Goal: Transaction & Acquisition: Download file/media

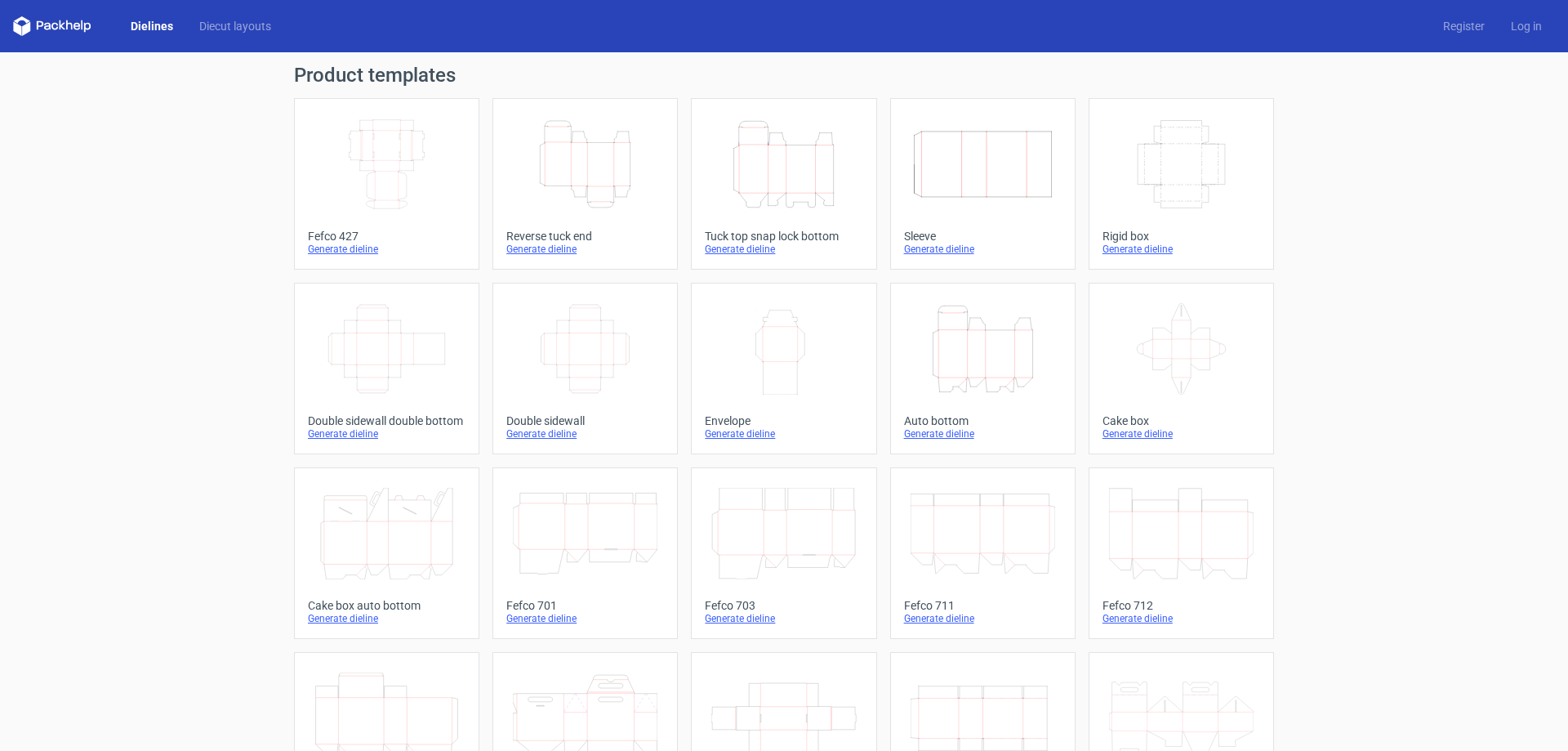
click at [62, 34] on icon at bounding box center [52, 26] width 78 height 20
click at [62, 26] on icon at bounding box center [52, 26] width 78 height 20
click at [199, 24] on link "Diecut layouts" at bounding box center [235, 26] width 98 height 16
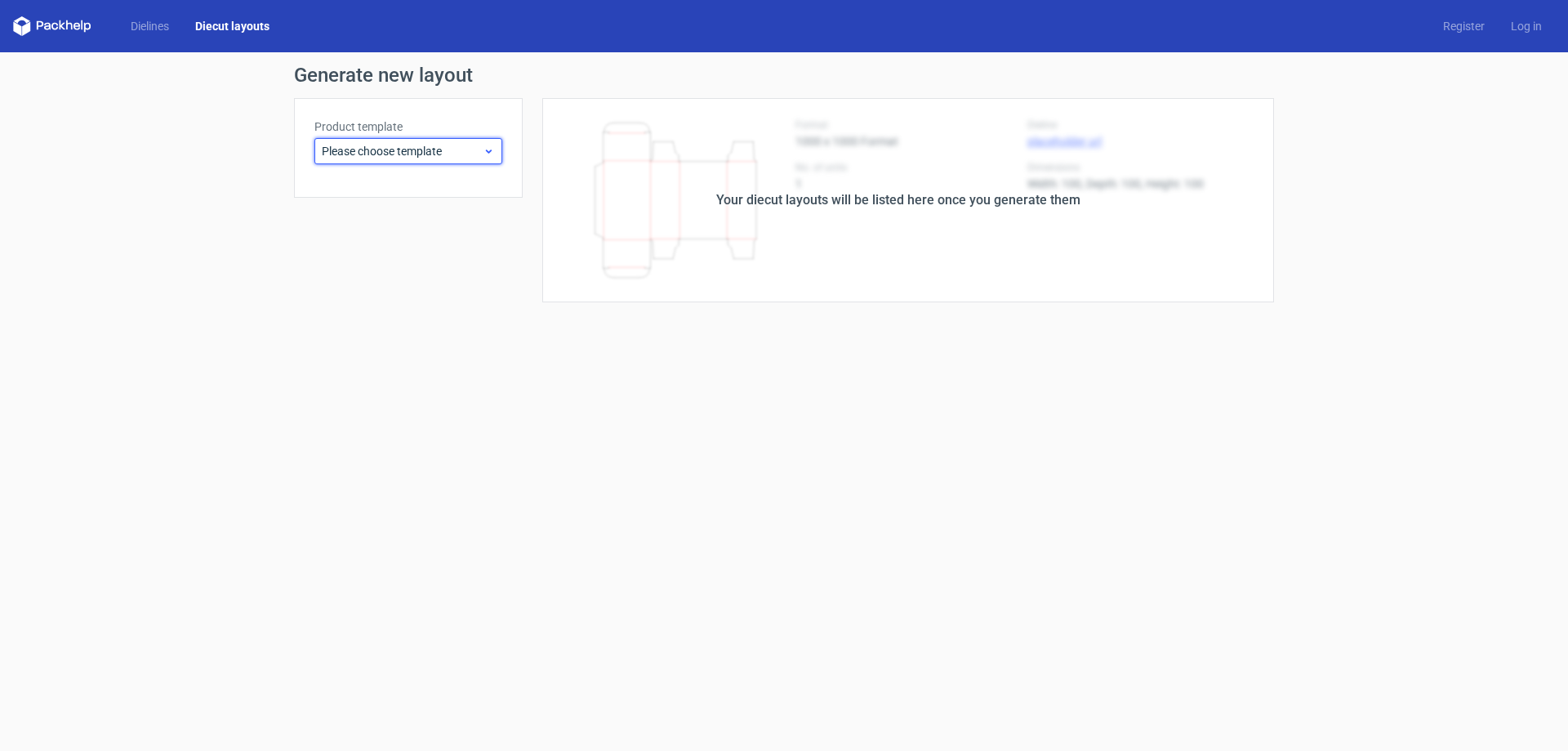
click at [486, 152] on icon at bounding box center [489, 151] width 12 height 13
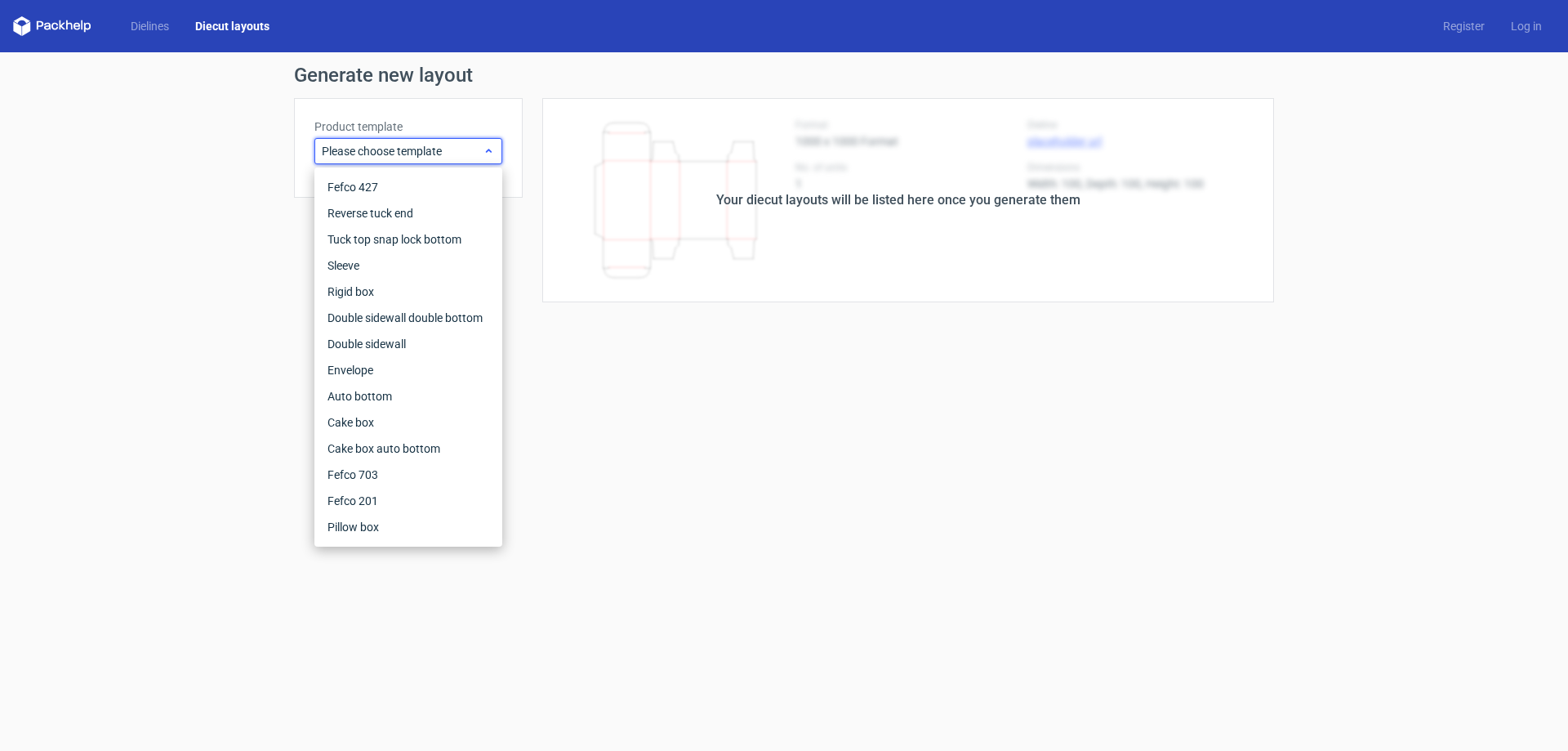
click at [499, 143] on div "Please choose template" at bounding box center [408, 151] width 188 height 26
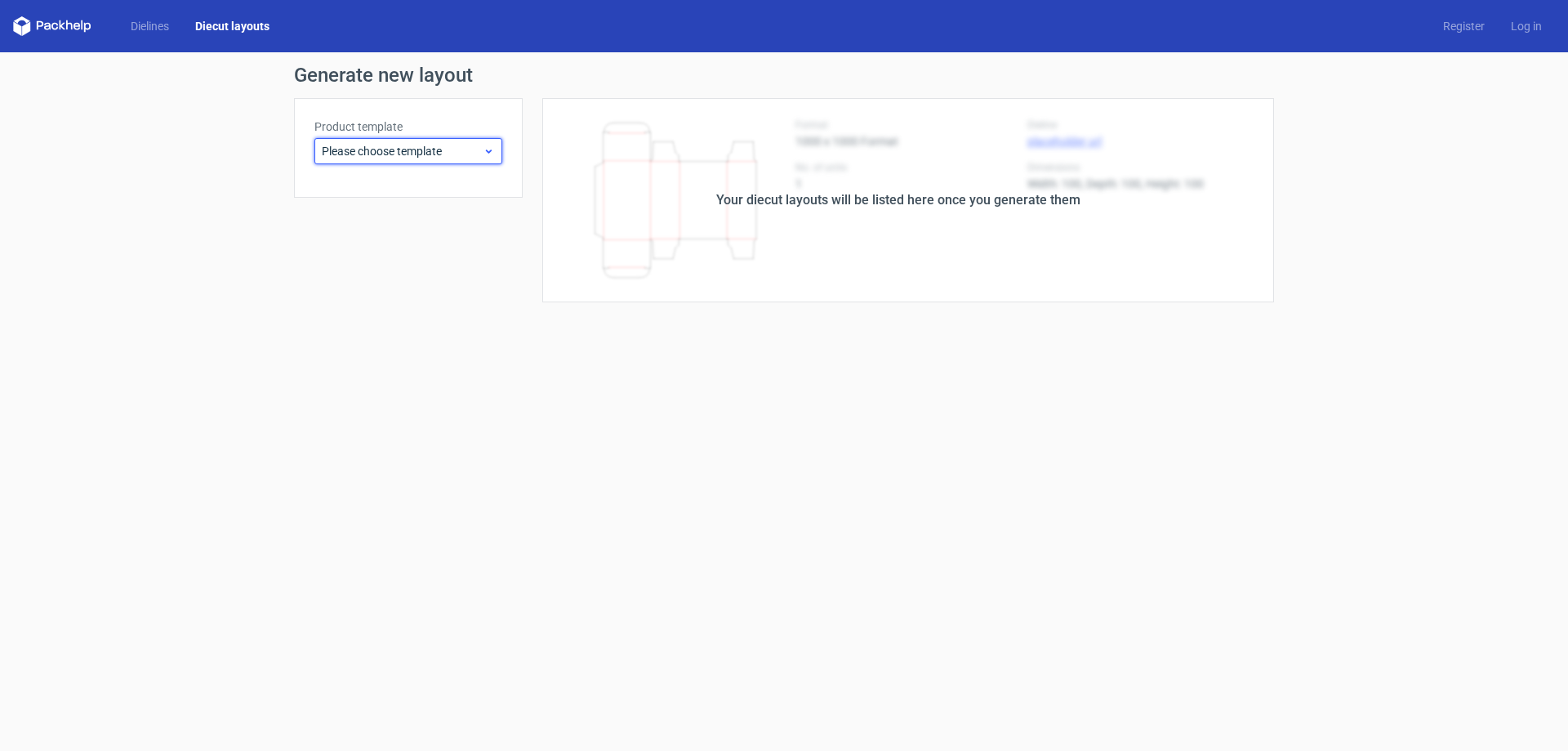
click at [495, 143] on div "Please choose template" at bounding box center [408, 151] width 188 height 26
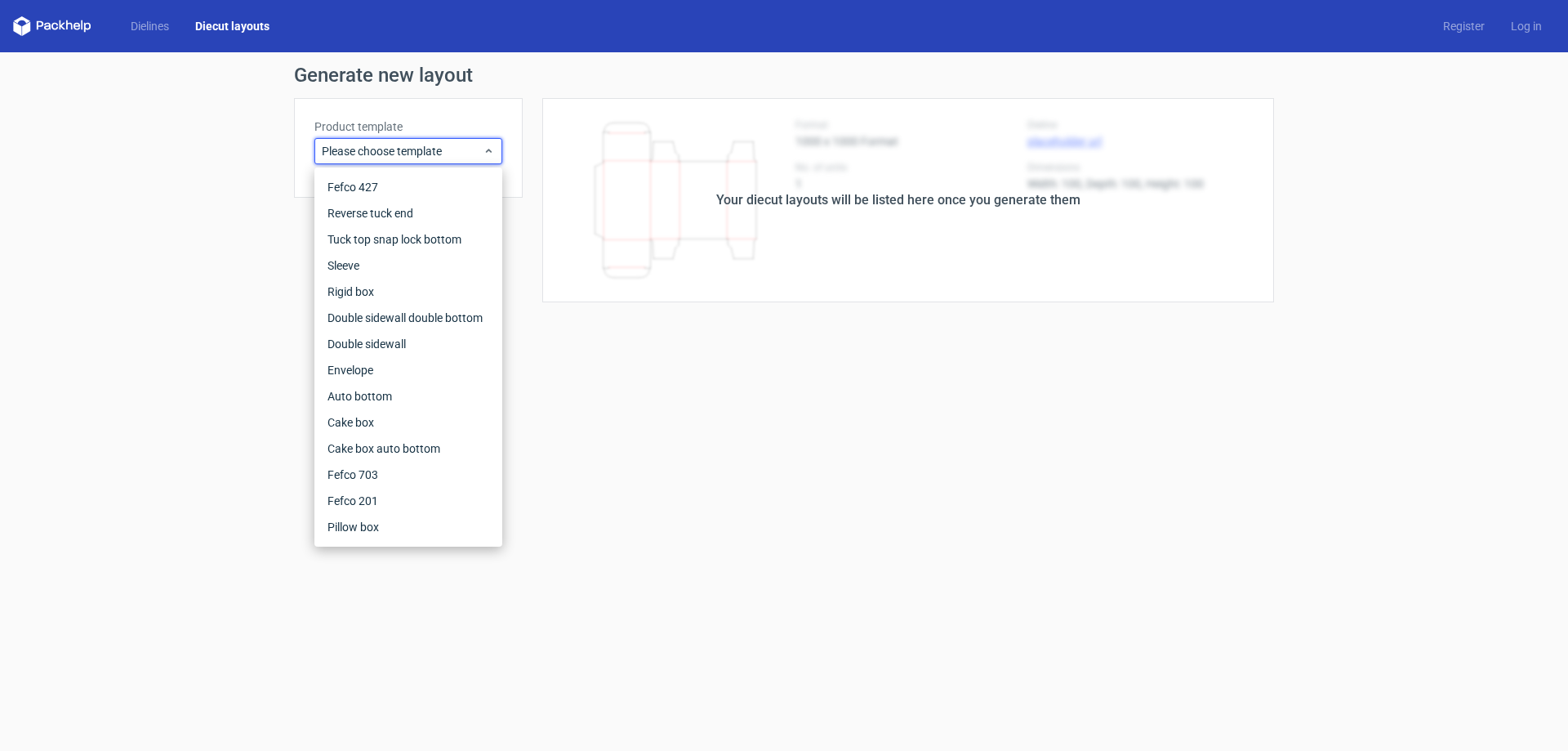
drag, startPoint x: 627, startPoint y: 506, endPoint x: 602, endPoint y: 465, distance: 48.0
click at [624, 501] on form "Generate new layout Product template Please choose template Your diecut layouts…" at bounding box center [784, 402] width 1568 height 699
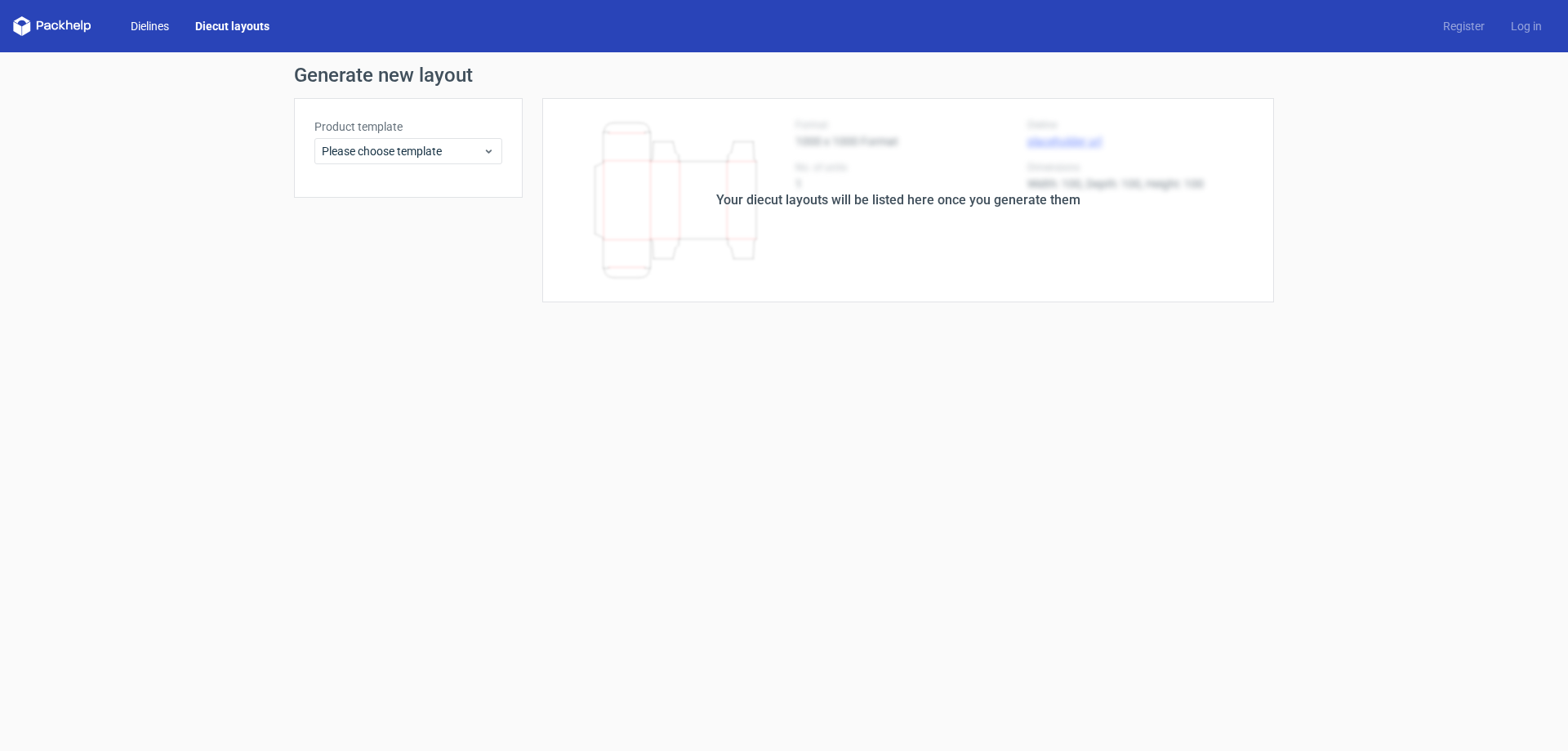
click at [139, 25] on link "Dielines" at bounding box center [150, 26] width 64 height 16
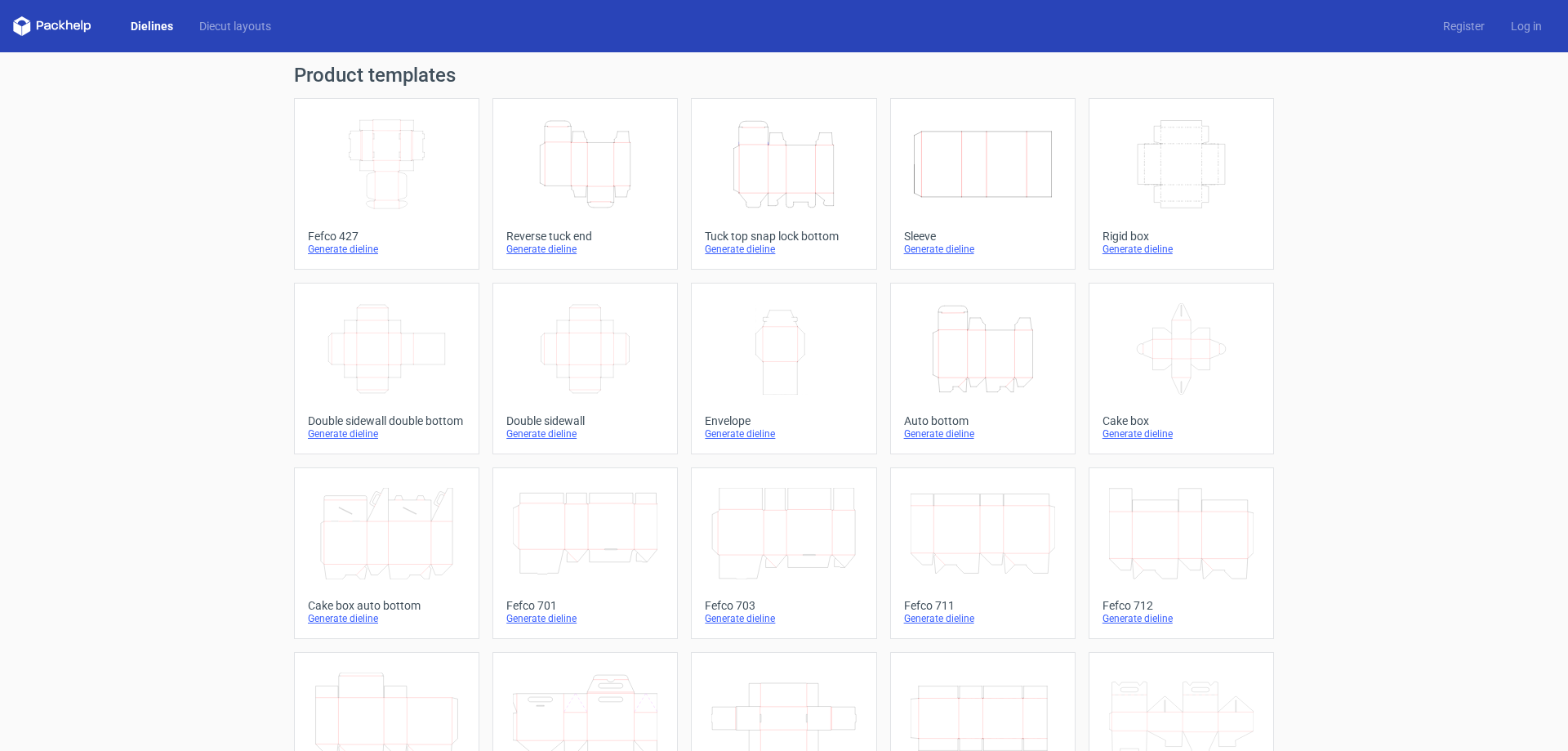
click at [362, 193] on icon "Width Depth Height" at bounding box center [387, 165] width 145 height 92
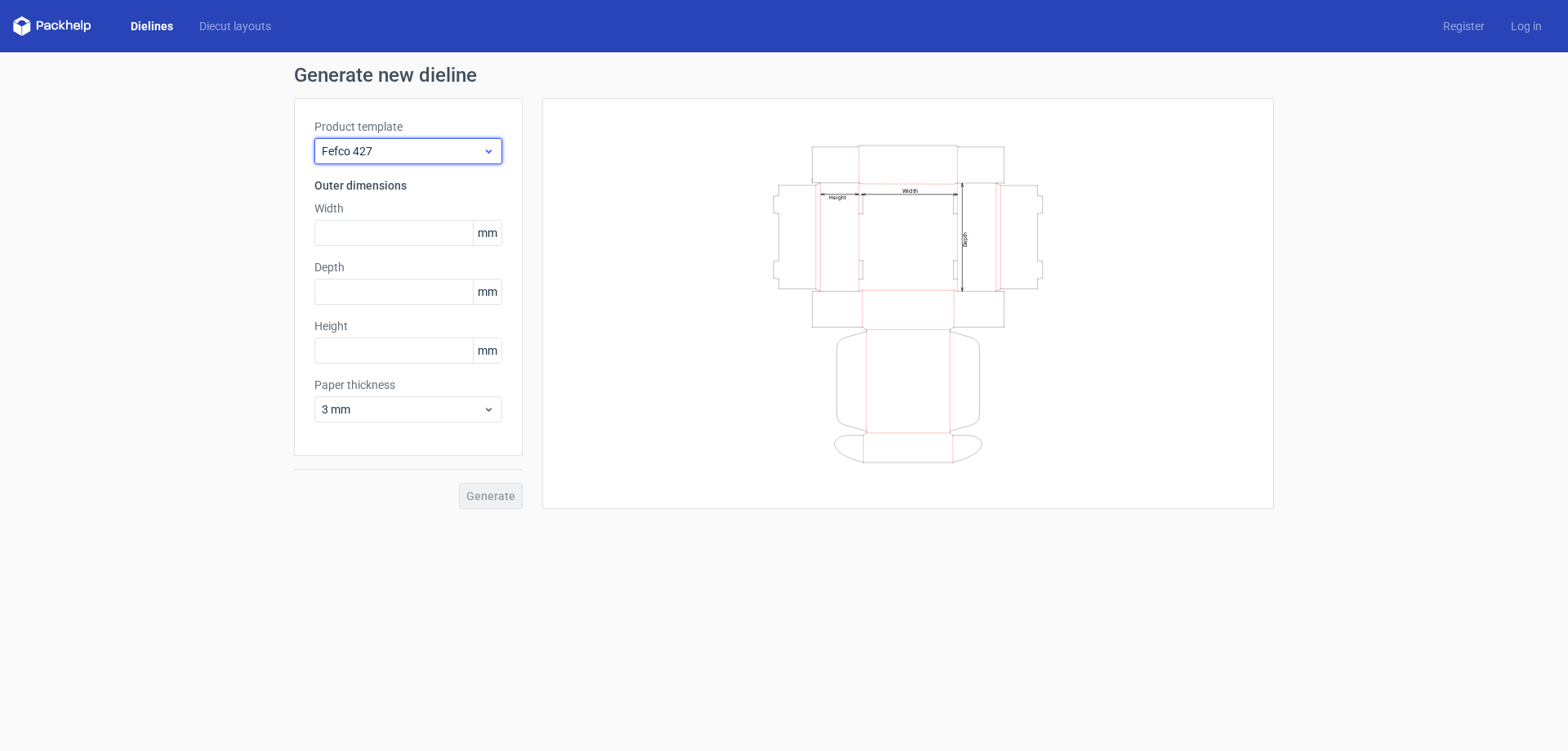
click at [487, 144] on div "Fefco 427" at bounding box center [408, 151] width 188 height 26
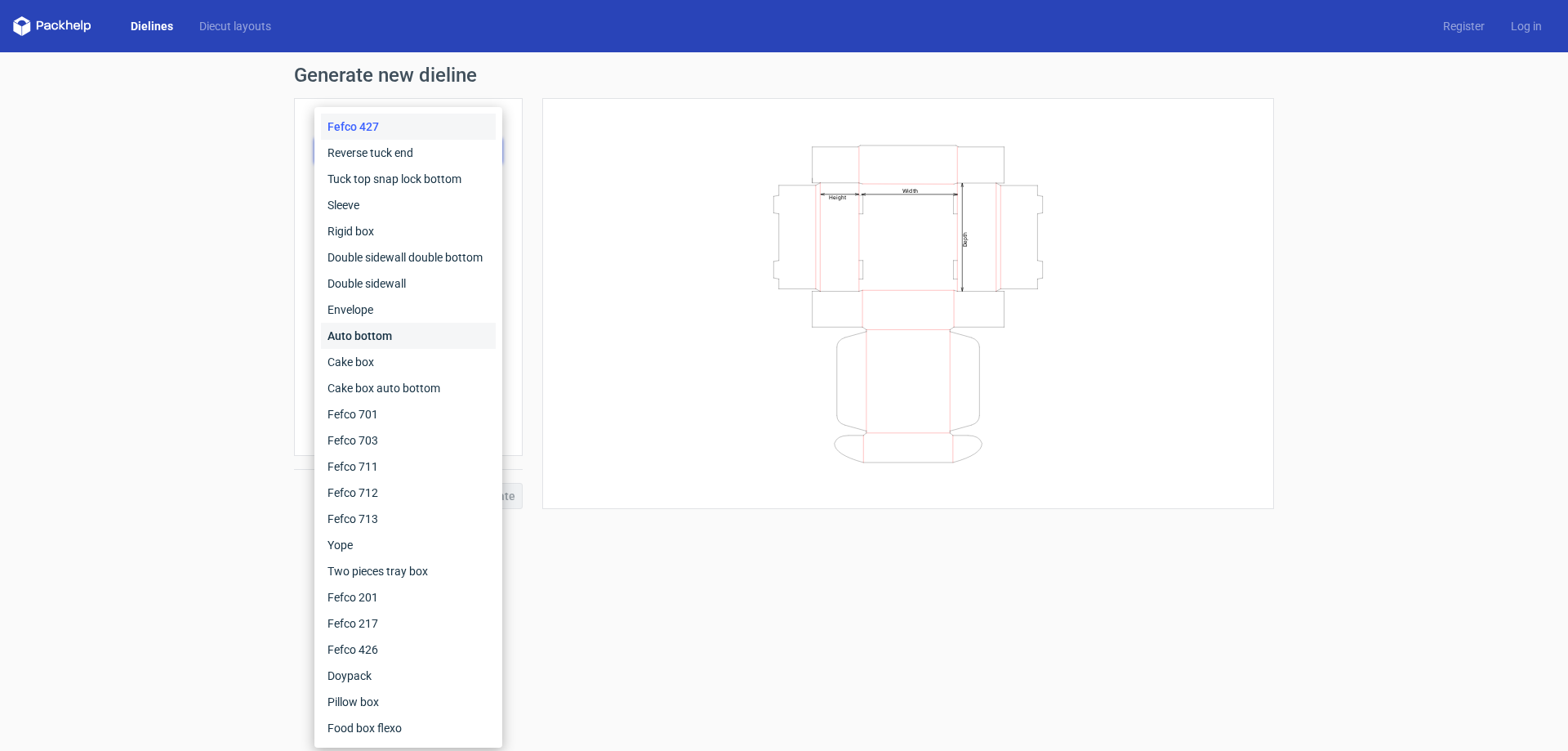
click at [360, 337] on div "Auto bottom" at bounding box center [408, 336] width 175 height 26
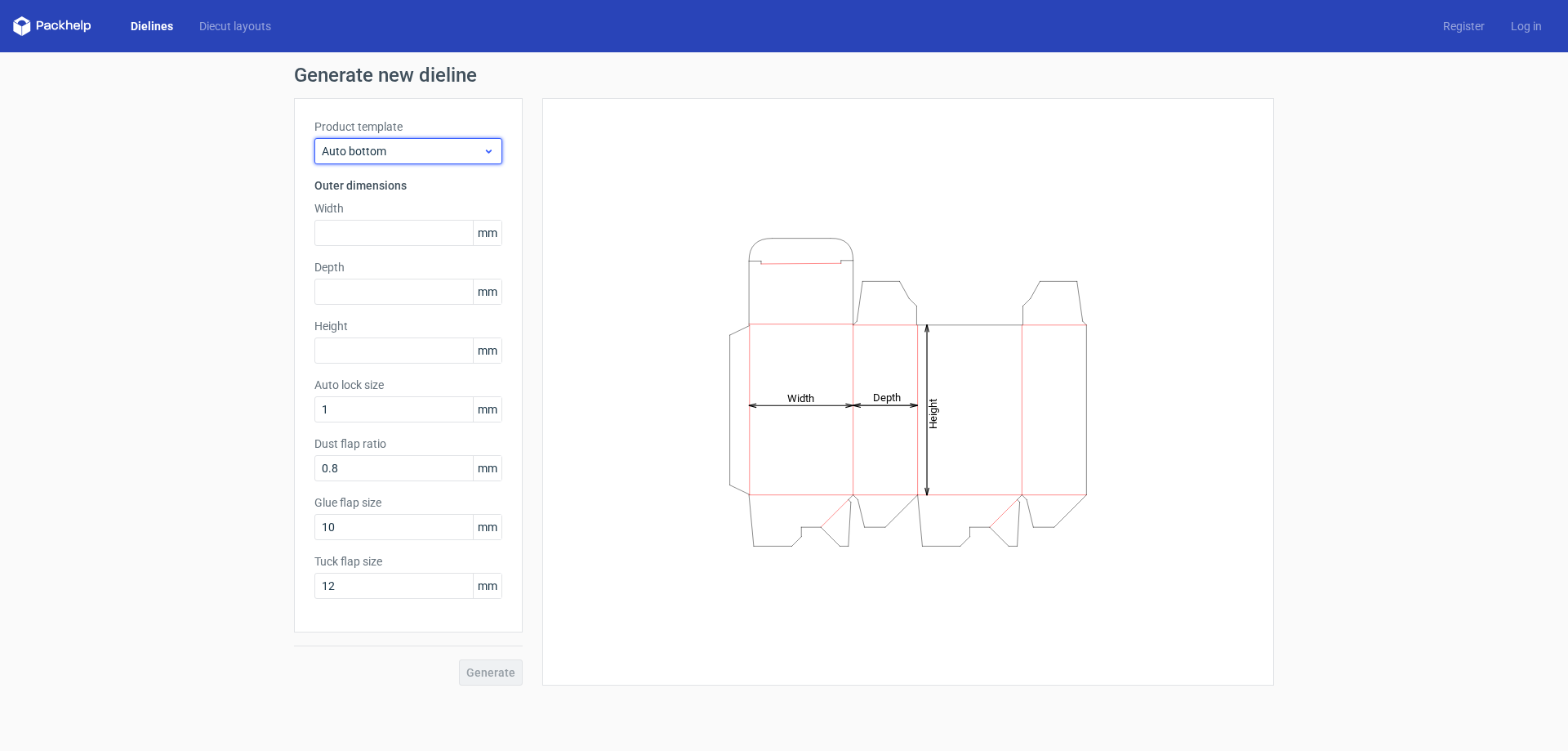
click at [402, 153] on span "Auto bottom" at bounding box center [402, 151] width 161 height 16
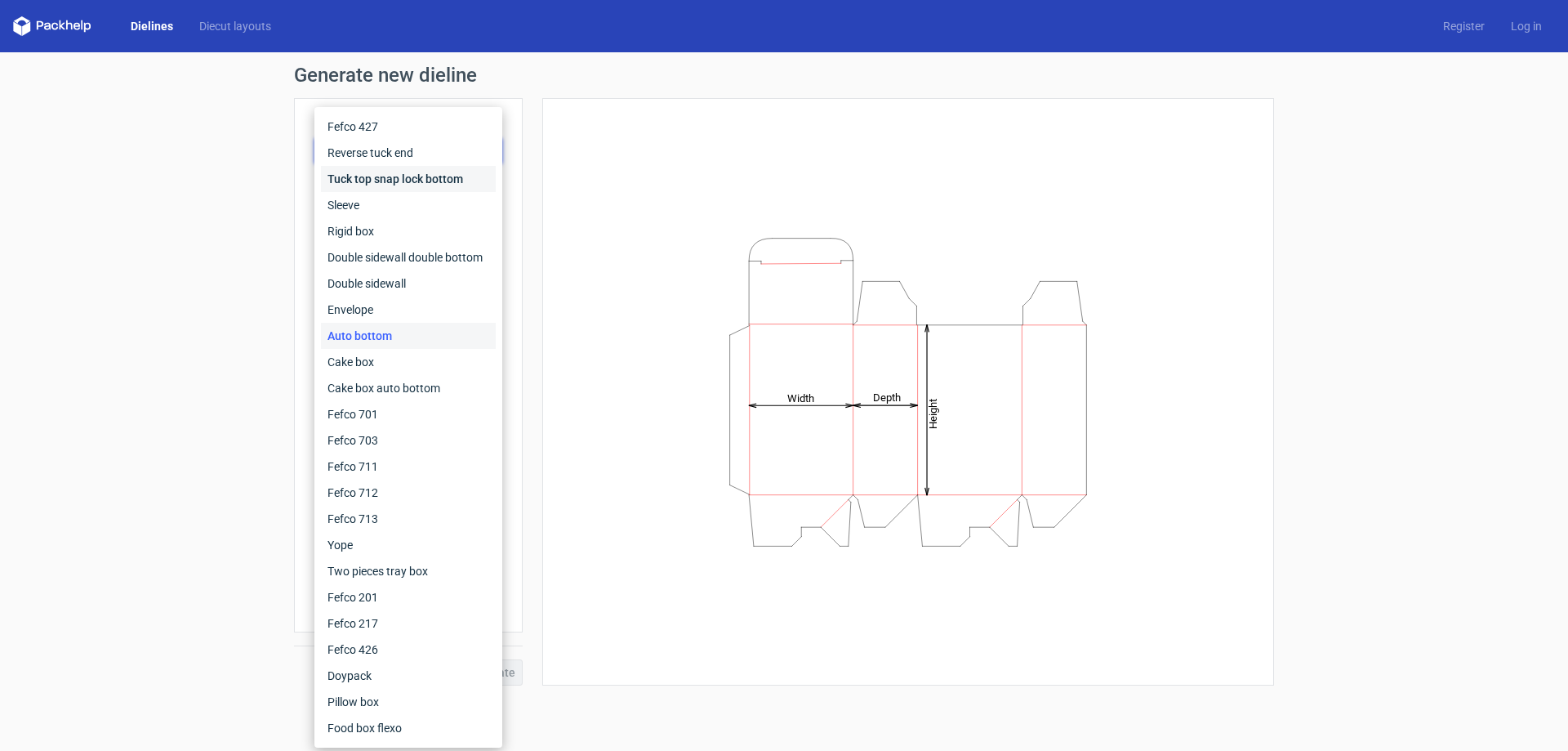
click at [391, 183] on div "Tuck top snap lock bottom" at bounding box center [408, 179] width 175 height 26
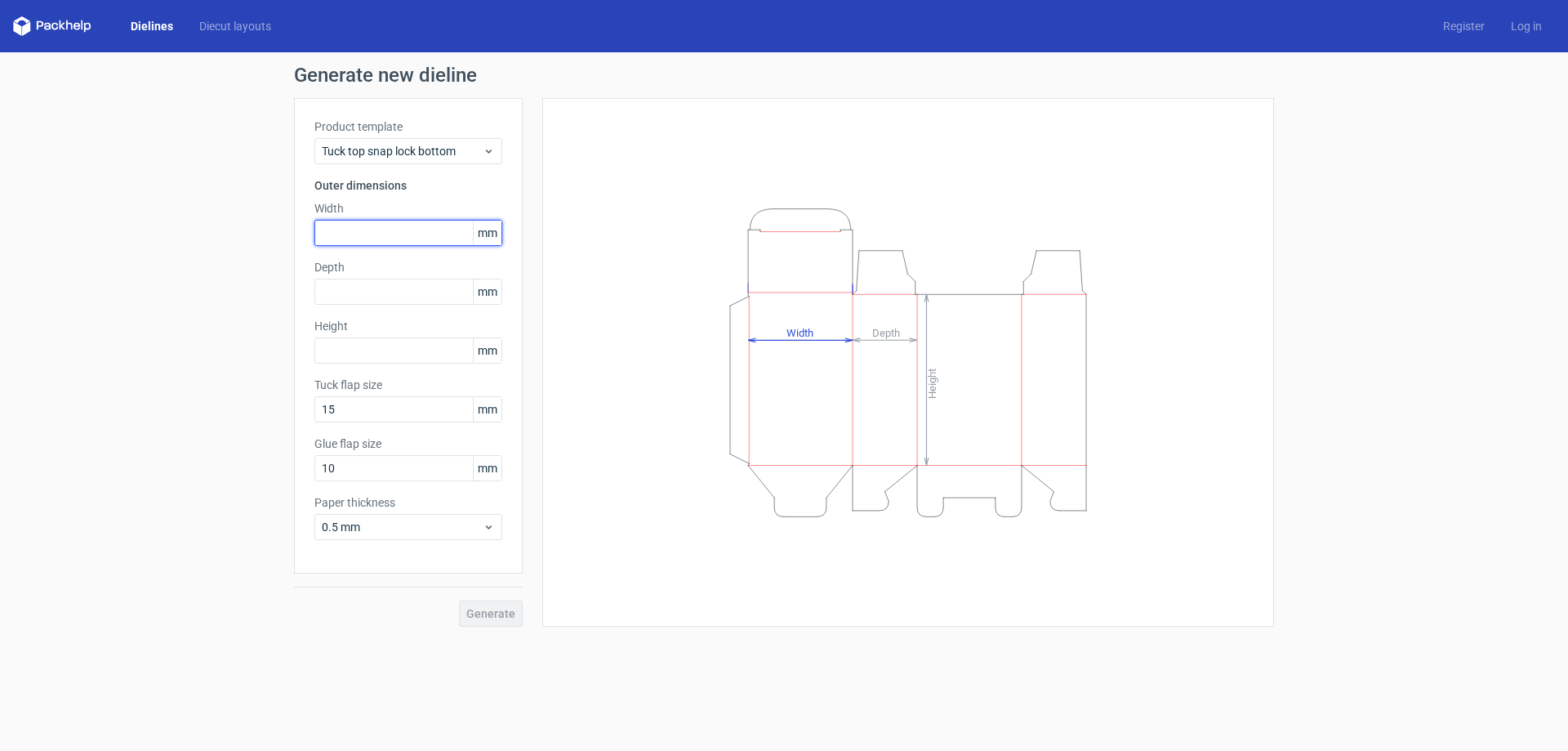
click at [355, 241] on input "text" at bounding box center [408, 232] width 188 height 26
click at [371, 234] on input "text" at bounding box center [408, 232] width 188 height 26
click at [340, 290] on input "text" at bounding box center [408, 291] width 188 height 26
drag, startPoint x: 339, startPoint y: 223, endPoint x: 257, endPoint y: 226, distance: 82.1
click at [257, 226] on div "Generate new dieline Product template Tuck top snap lock bottom Outer dimension…" at bounding box center [784, 346] width 1568 height 588
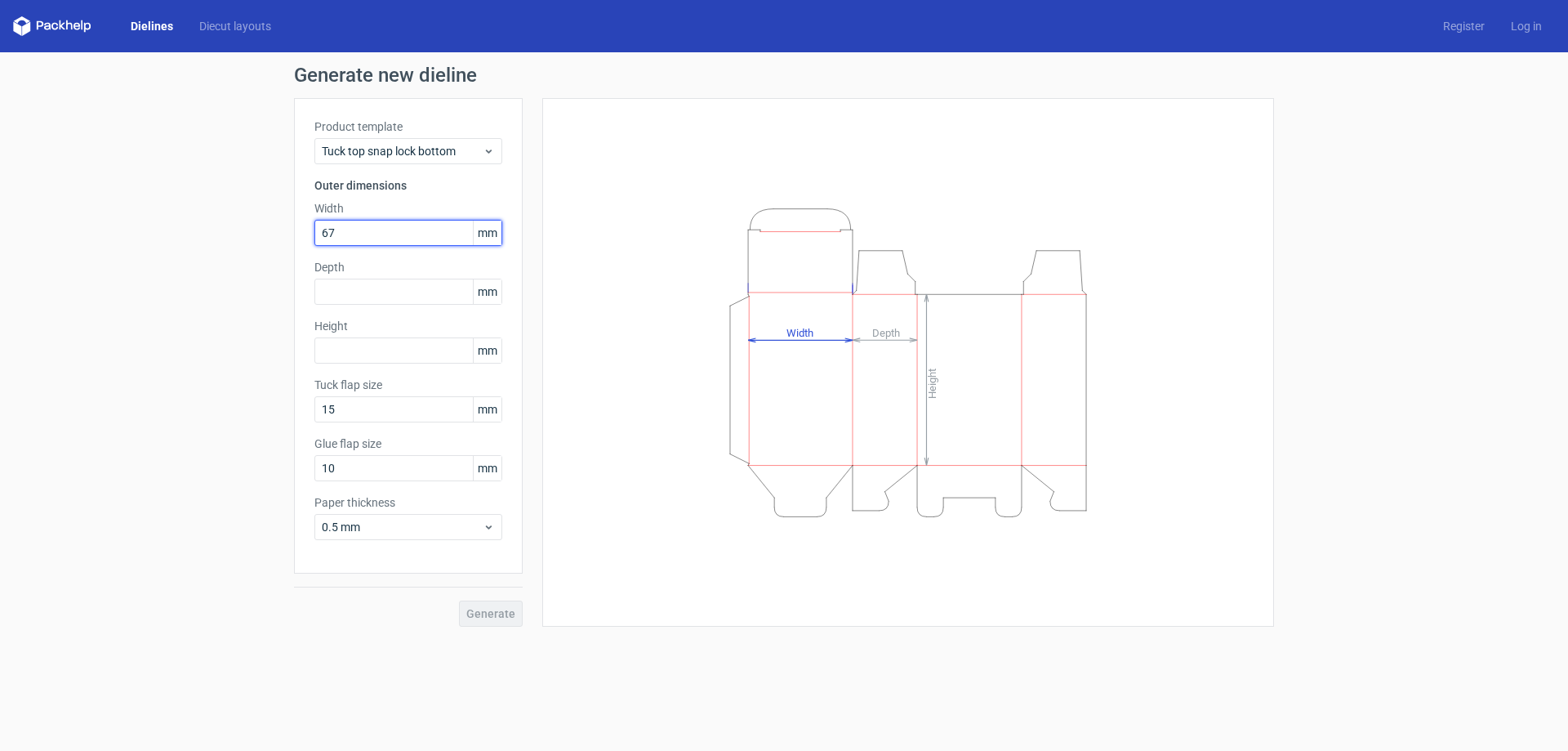
drag, startPoint x: 352, startPoint y: 235, endPoint x: 212, endPoint y: 239, distance: 140.1
click at [221, 244] on div "Generate new dieline Product template Tuck top snap lock bottom Outer dimension…" at bounding box center [784, 346] width 1568 height 588
type input "75"
type input "67"
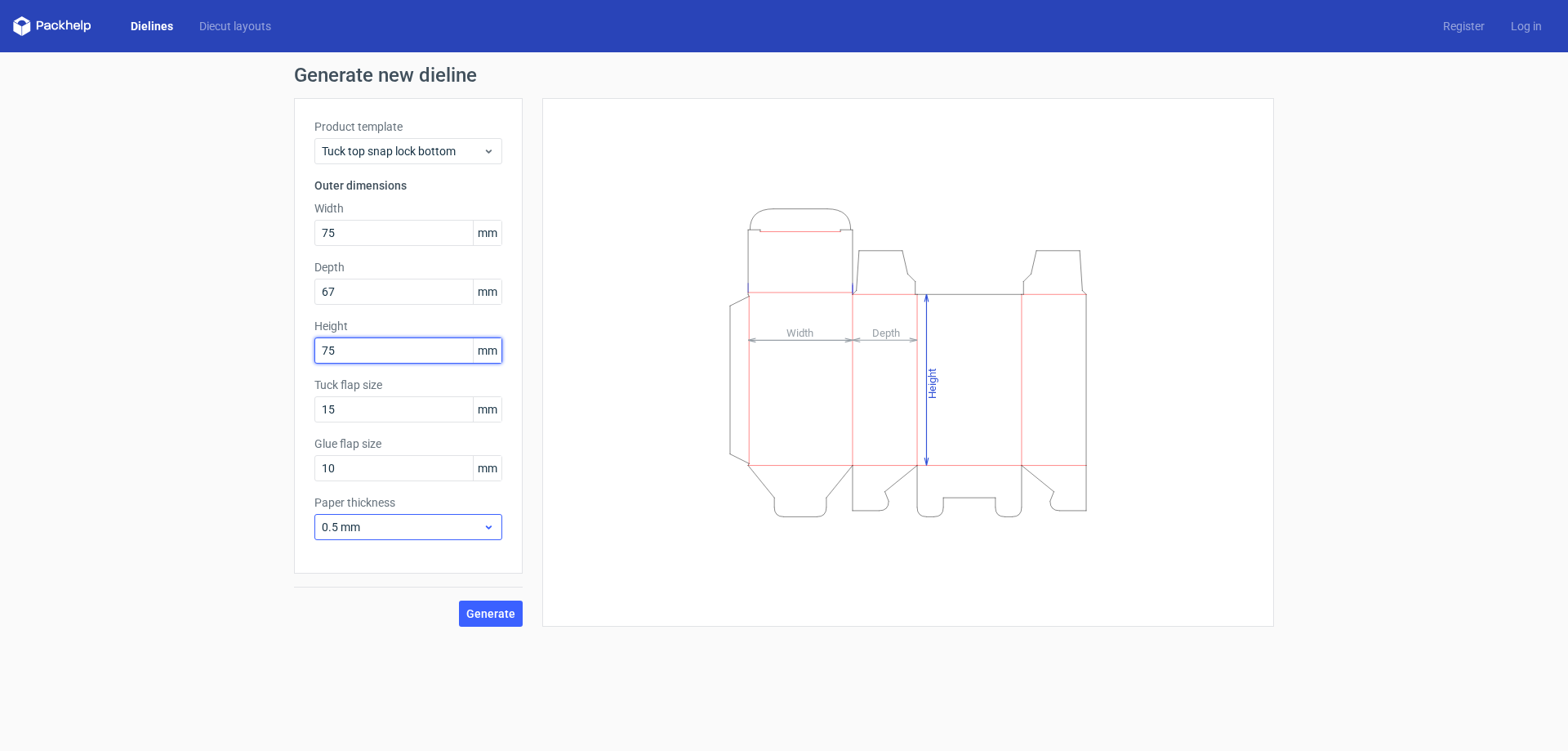
type input "75"
click at [382, 525] on span "0.5 mm" at bounding box center [402, 526] width 161 height 16
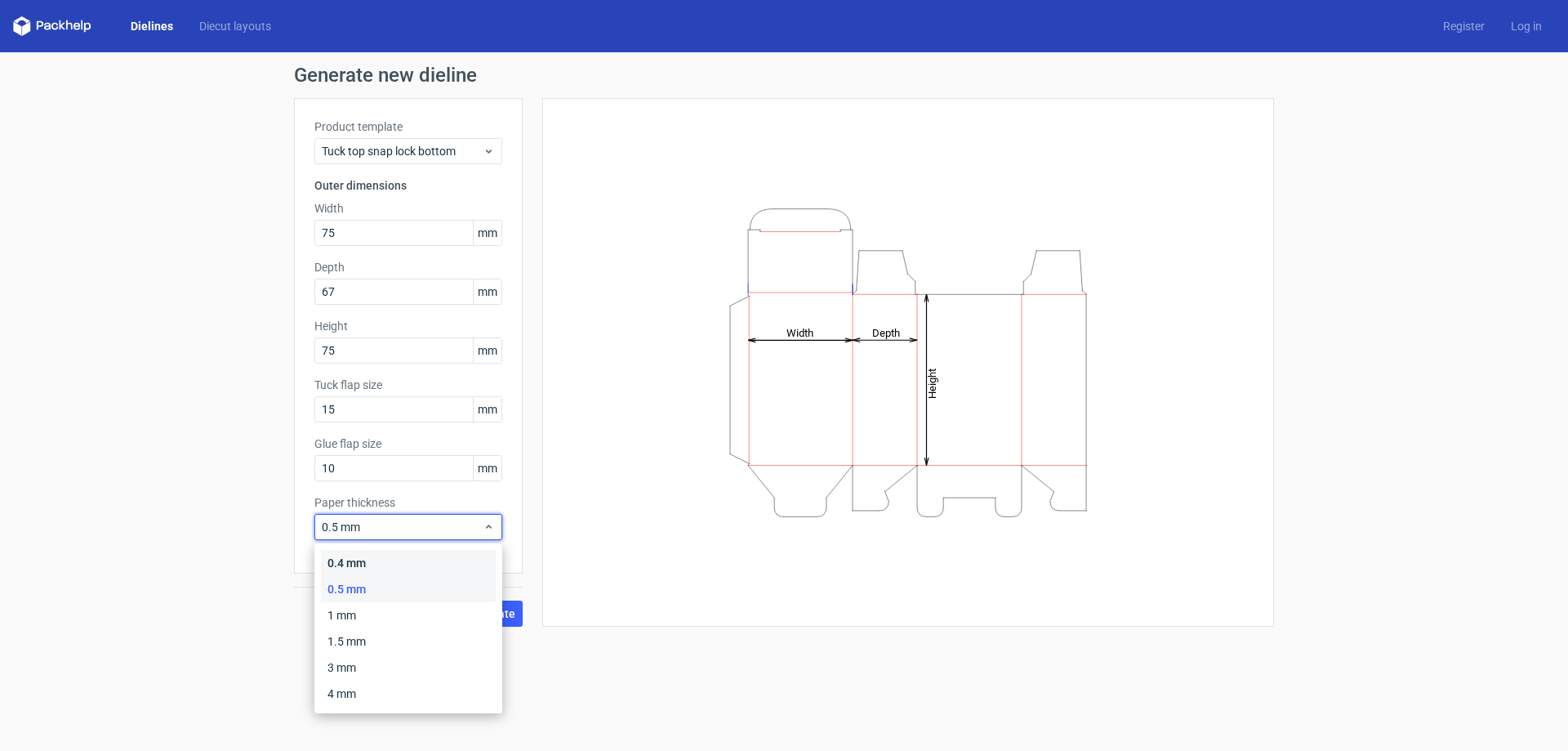
click at [368, 565] on div "0.4 mm" at bounding box center [408, 563] width 175 height 26
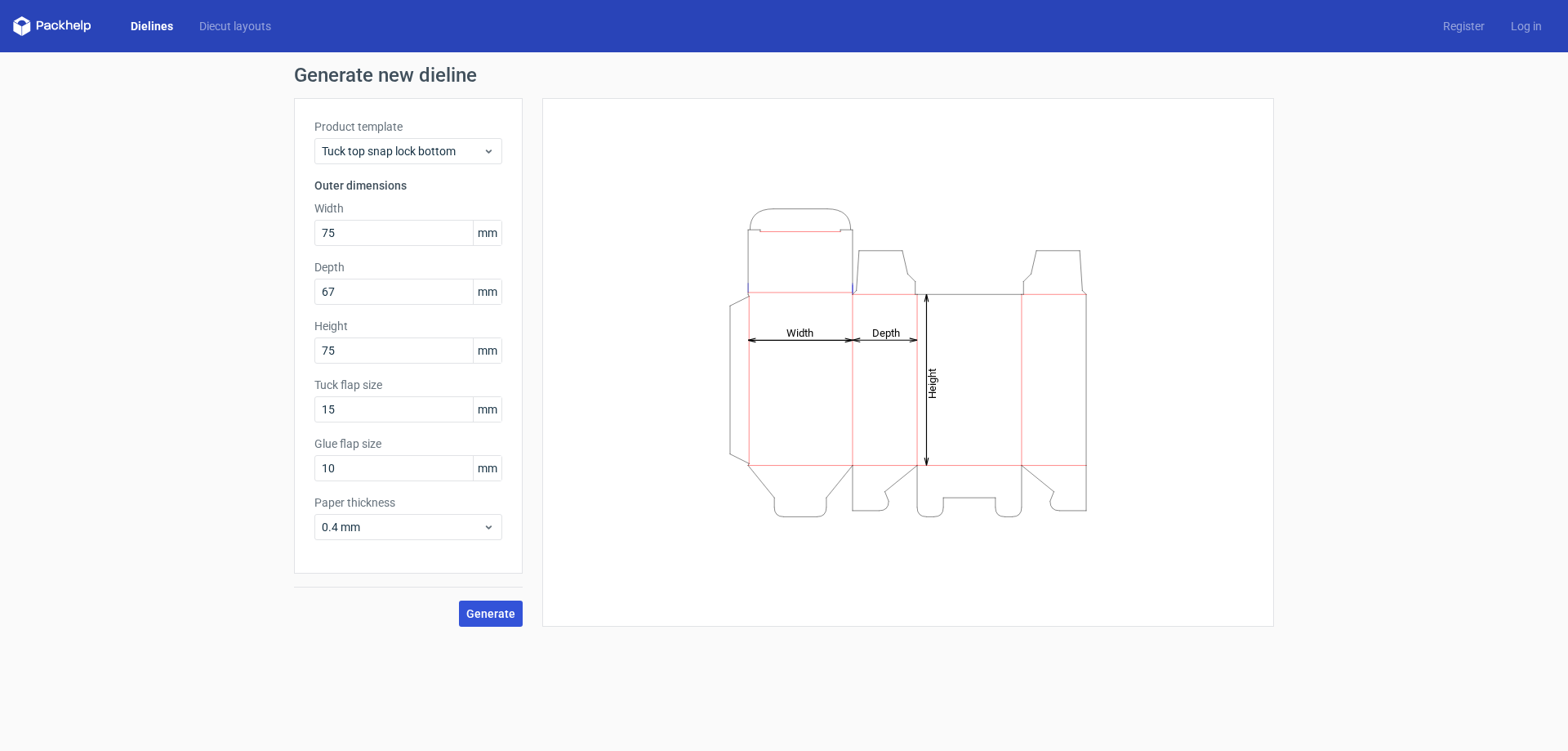
click at [486, 624] on button "Generate" at bounding box center [491, 614] width 64 height 26
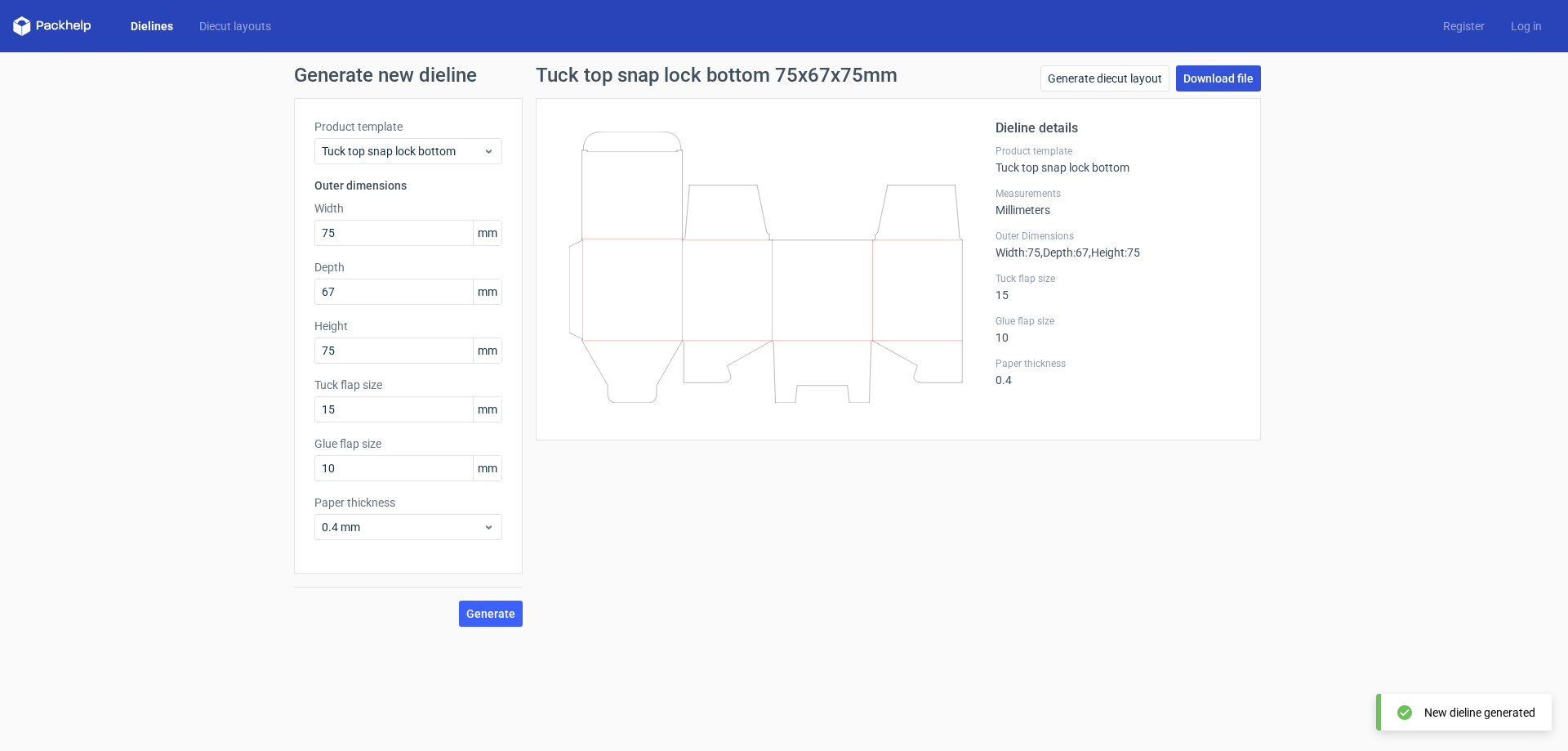
click at [1203, 68] on link "Download file" at bounding box center [1219, 78] width 85 height 26
